Goal: Task Accomplishment & Management: Complete application form

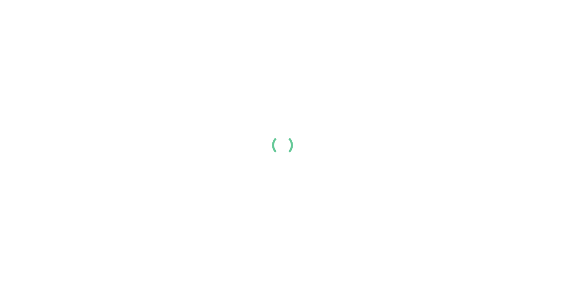
click at [276, 147] on div at bounding box center [282, 145] width 565 height 290
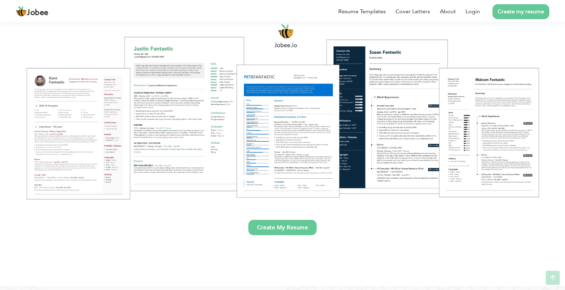
scroll to position [78, 0]
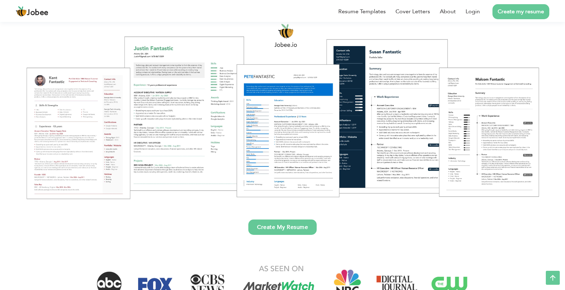
click at [284, 230] on link "Create My Resume" at bounding box center [282, 226] width 68 height 15
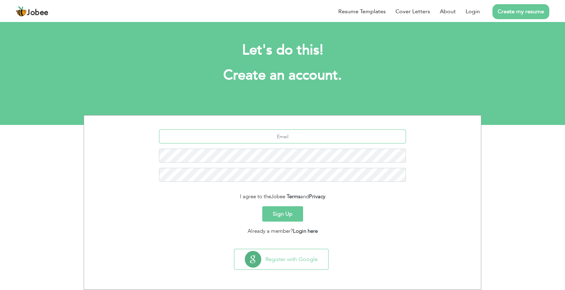
click at [289, 134] on input "text" at bounding box center [282, 136] width 247 height 14
type input "q"
type input "[EMAIL_ADDRESS][DOMAIN_NAME]"
click at [285, 212] on button "Sign Up" at bounding box center [282, 213] width 41 height 15
